Goal: Information Seeking & Learning: Learn about a topic

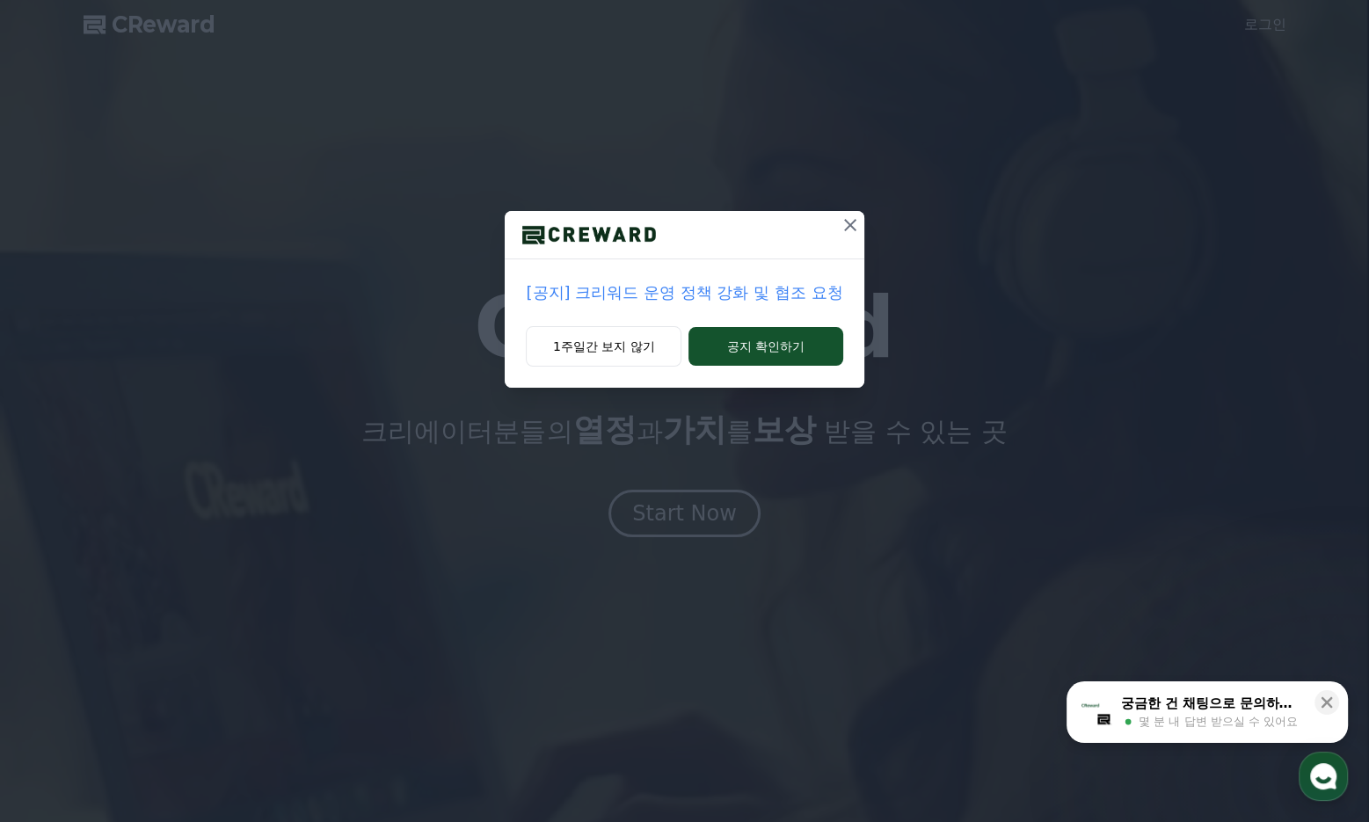
click at [858, 222] on icon at bounding box center [850, 225] width 21 height 21
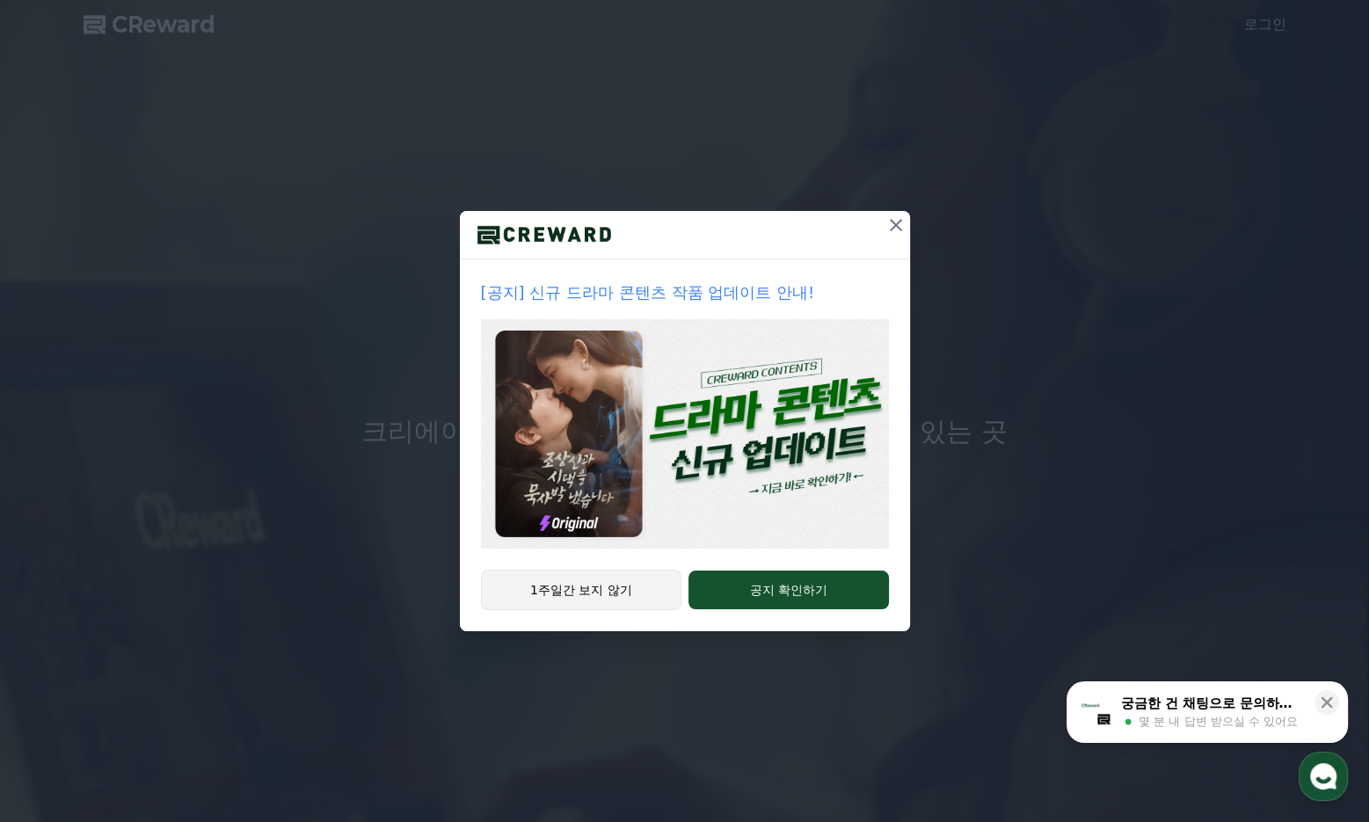
click at [601, 594] on button "1주일간 보지 않기" at bounding box center [581, 590] width 201 height 40
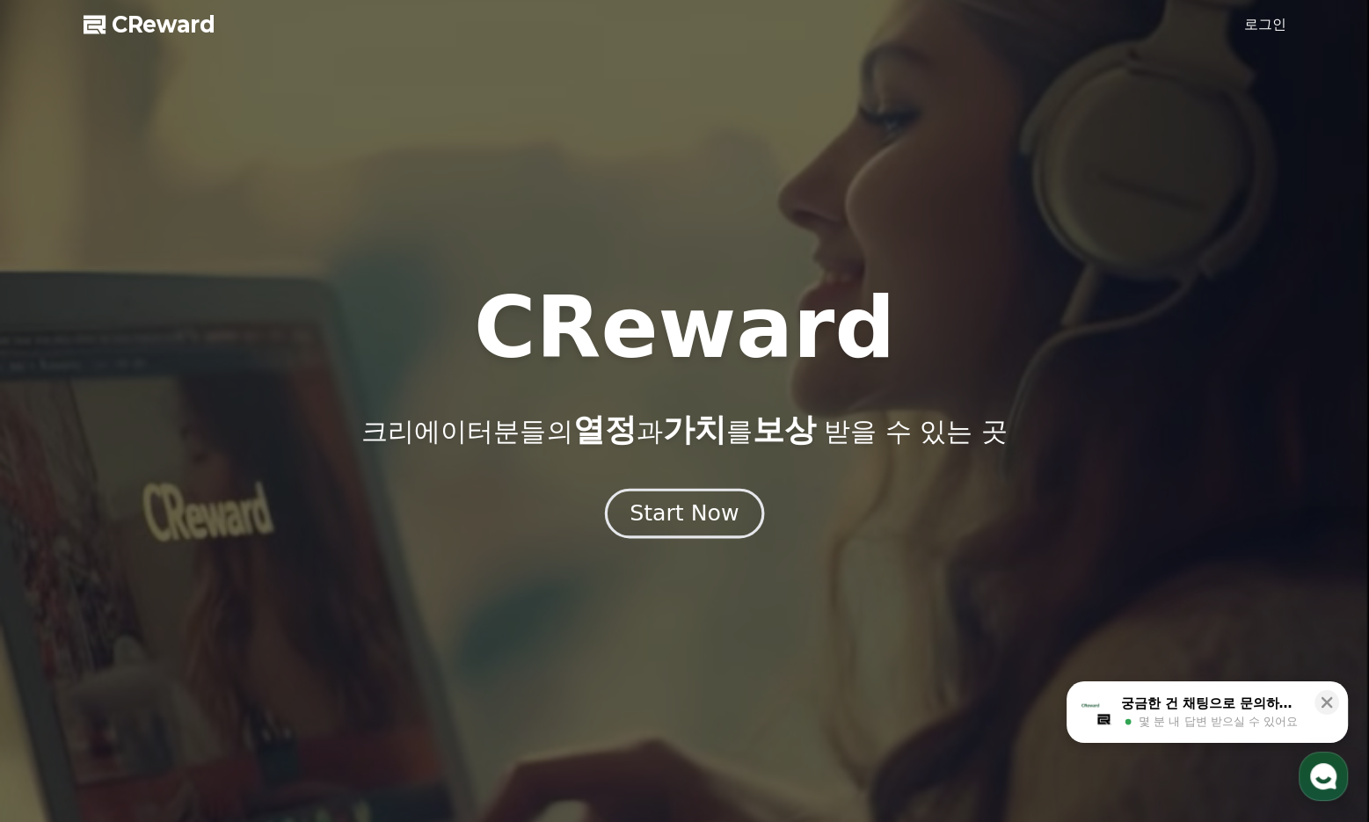
click at [708, 516] on div "Start Now" at bounding box center [684, 514] width 109 height 30
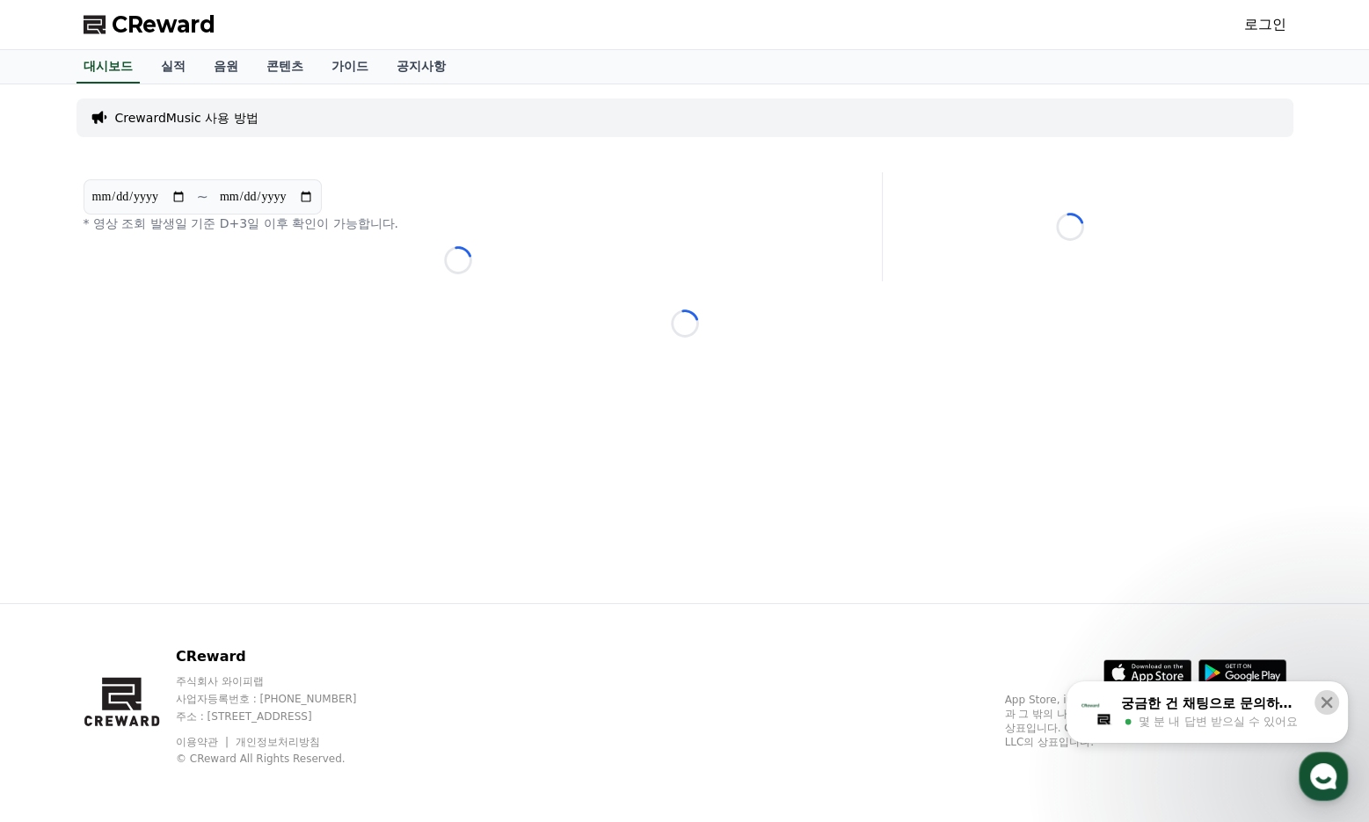
click at [1324, 696] on icon at bounding box center [1327, 703] width 18 height 18
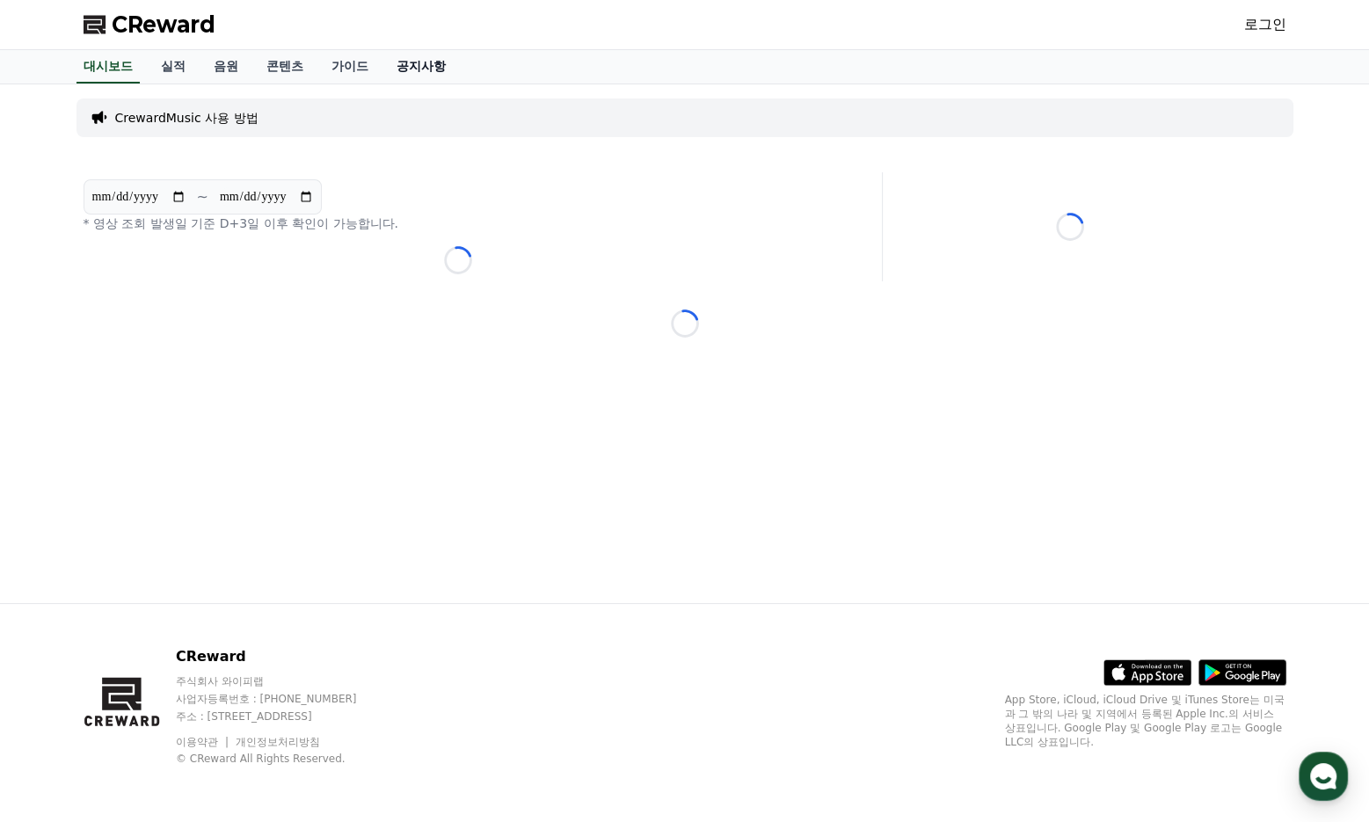
click at [424, 65] on link "공지사항" at bounding box center [421, 66] width 77 height 33
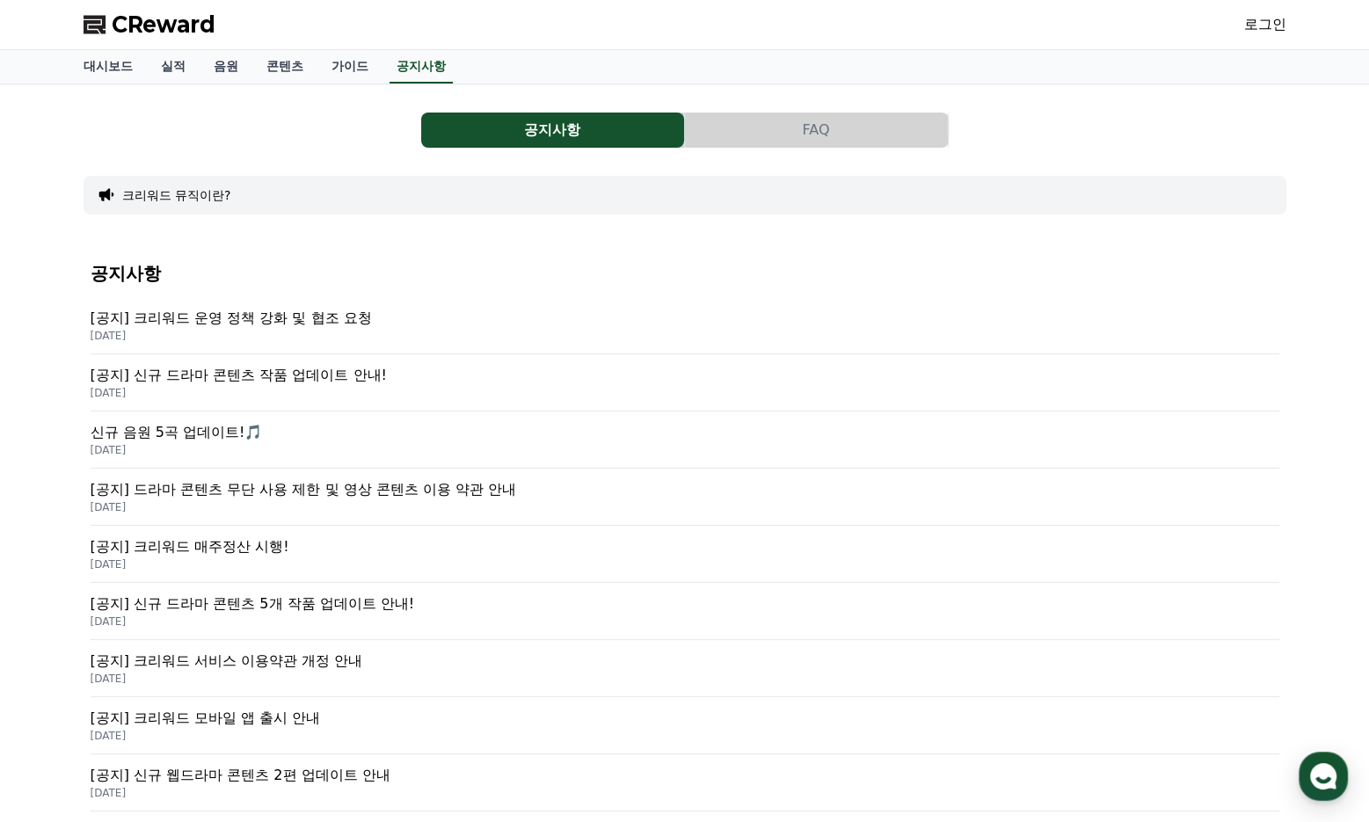
click at [371, 320] on p "[공지] 크리워드 운영 정책 강화 및 협조 요청" at bounding box center [685, 318] width 1189 height 21
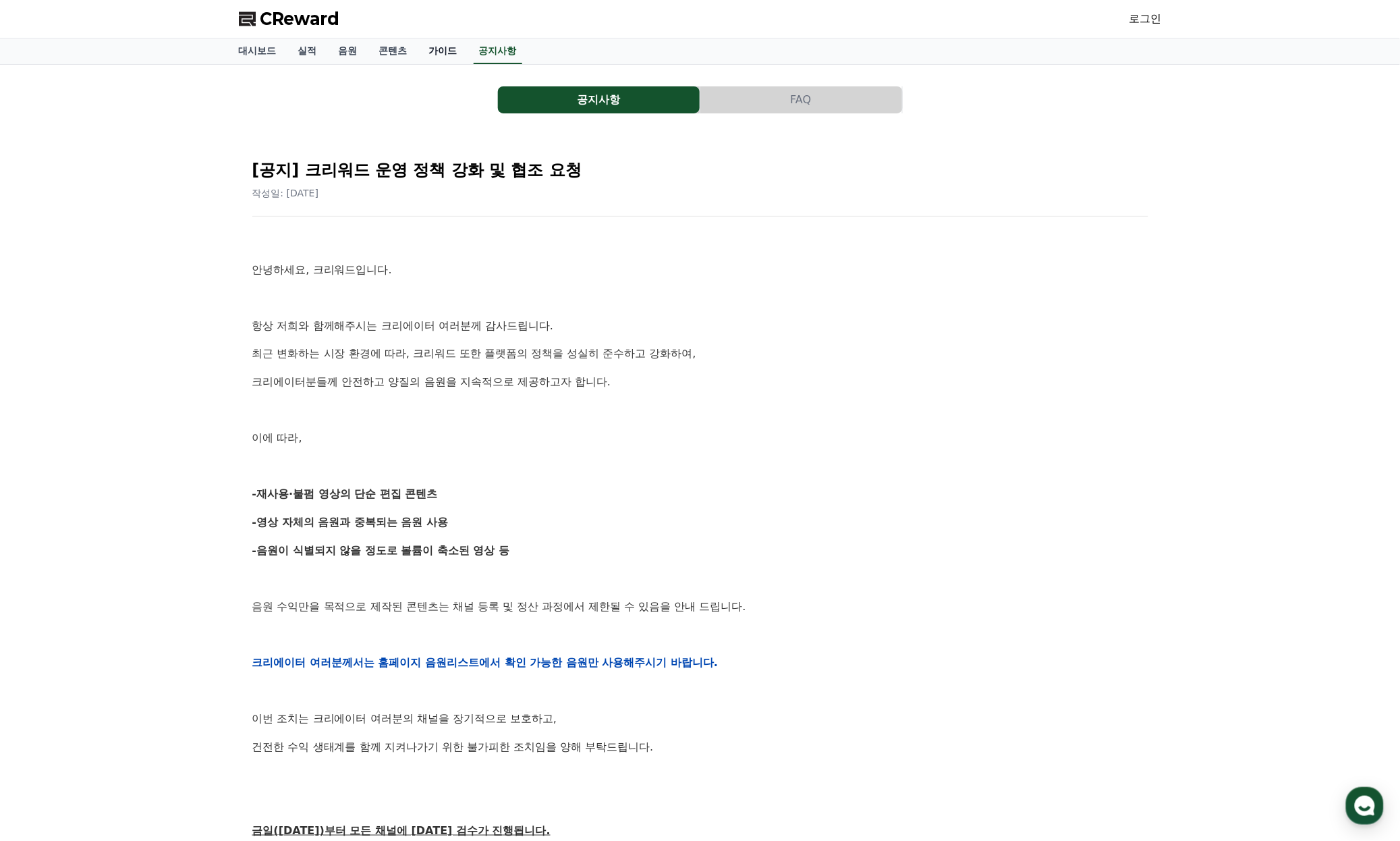
click at [450, 41] on link "가이드" at bounding box center [443, 51] width 50 height 25
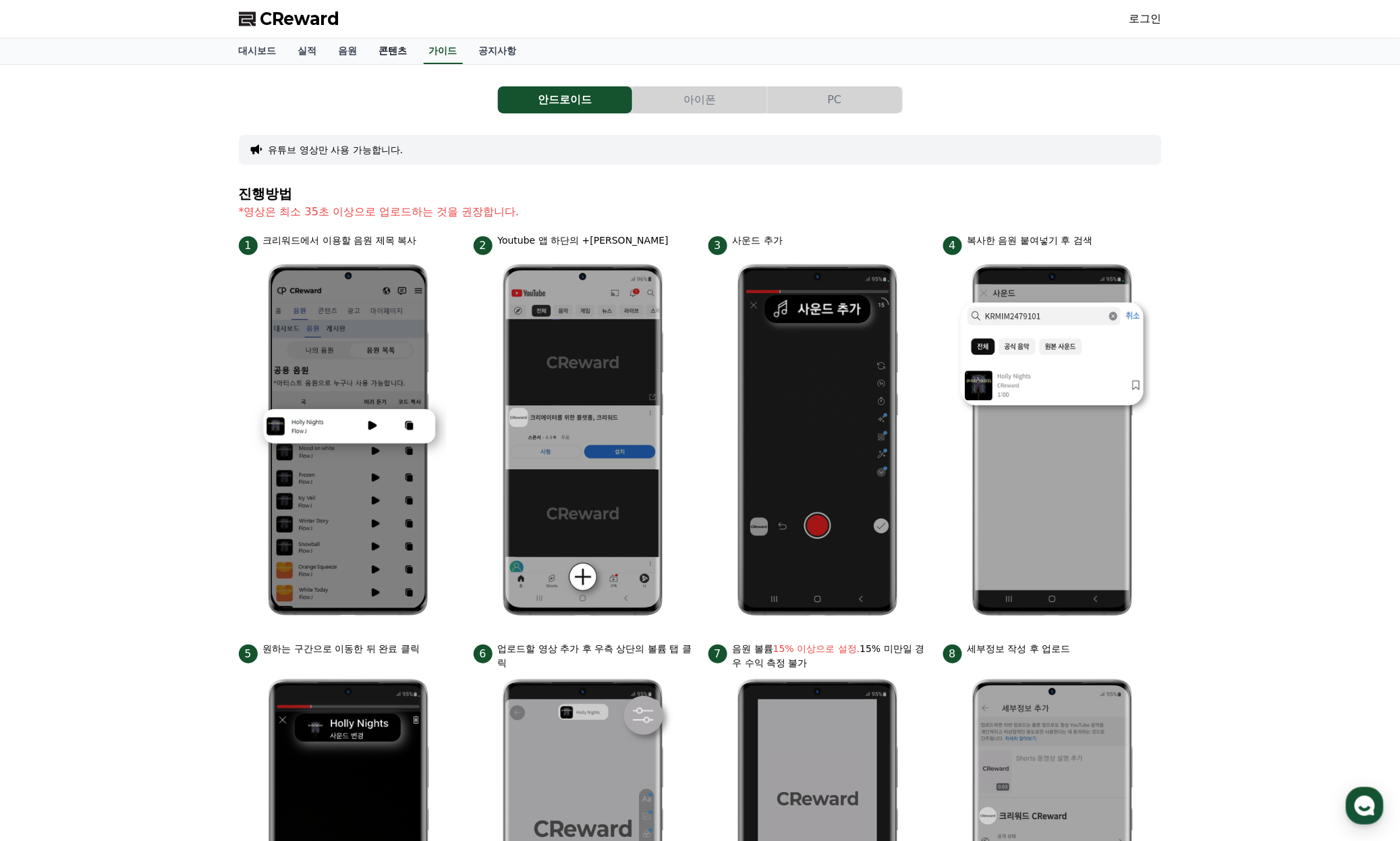
click at [386, 51] on link "콘텐츠" at bounding box center [393, 51] width 50 height 25
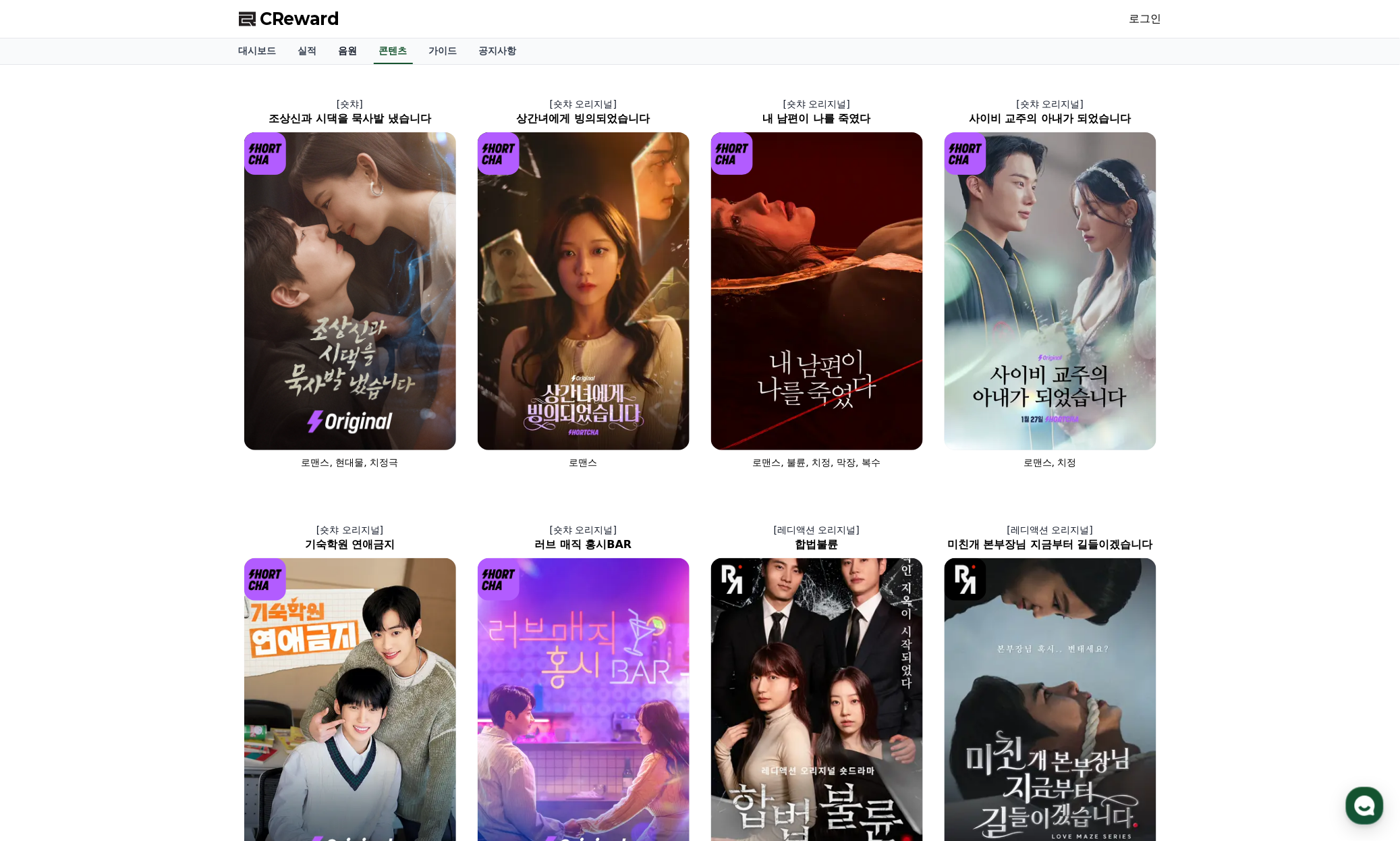
click at [358, 58] on link "음원" at bounding box center [348, 51] width 41 height 25
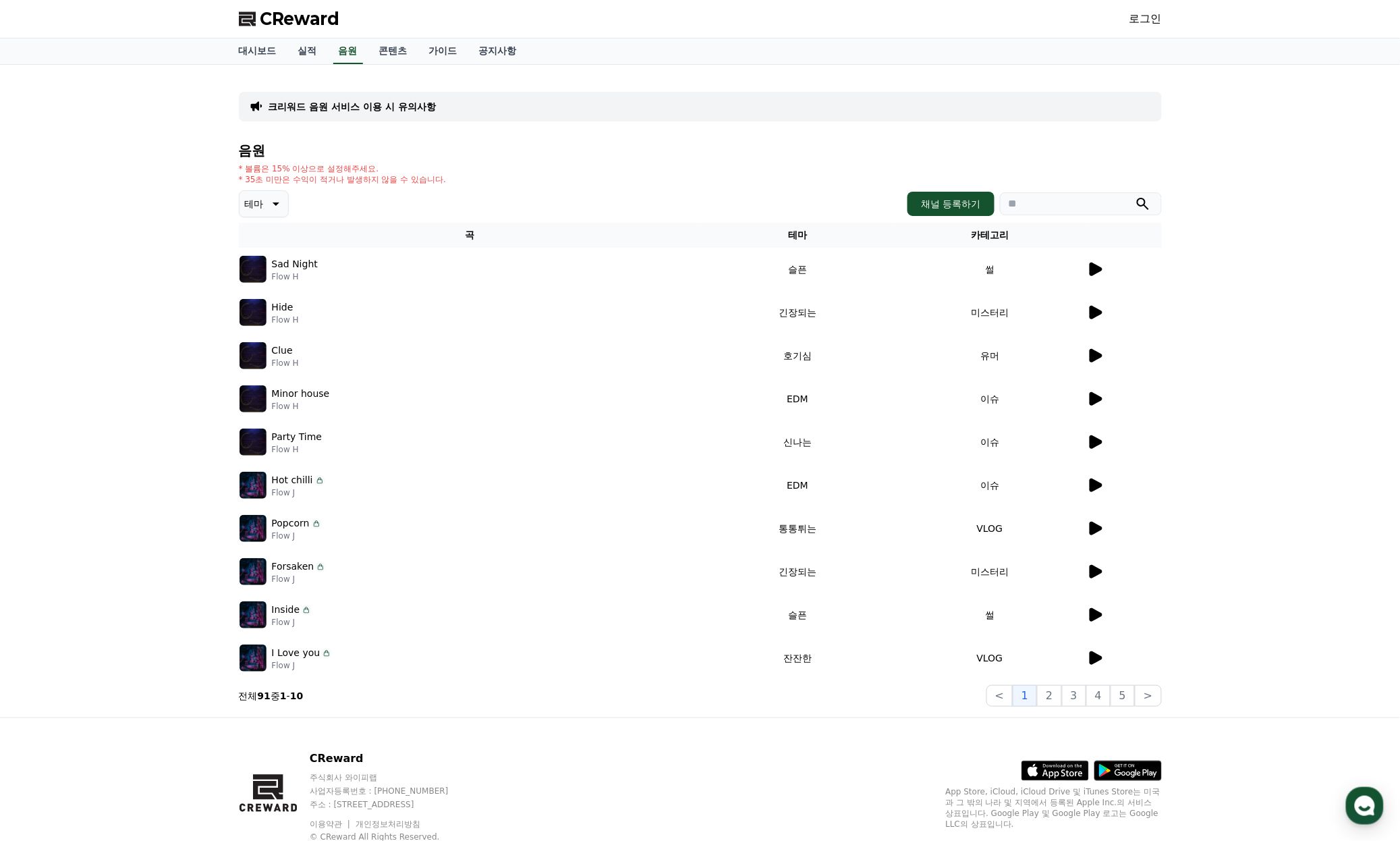
drag, startPoint x: 1128, startPoint y: 269, endPoint x: 1108, endPoint y: 268, distance: 20.0
click at [1049, 269] on div at bounding box center [1124, 269] width 74 height 16
click at [1049, 268] on div at bounding box center [1124, 269] width 74 height 16
click at [1049, 267] on icon at bounding box center [1095, 269] width 13 height 14
